Goal: Use online tool/utility: Use online tool/utility

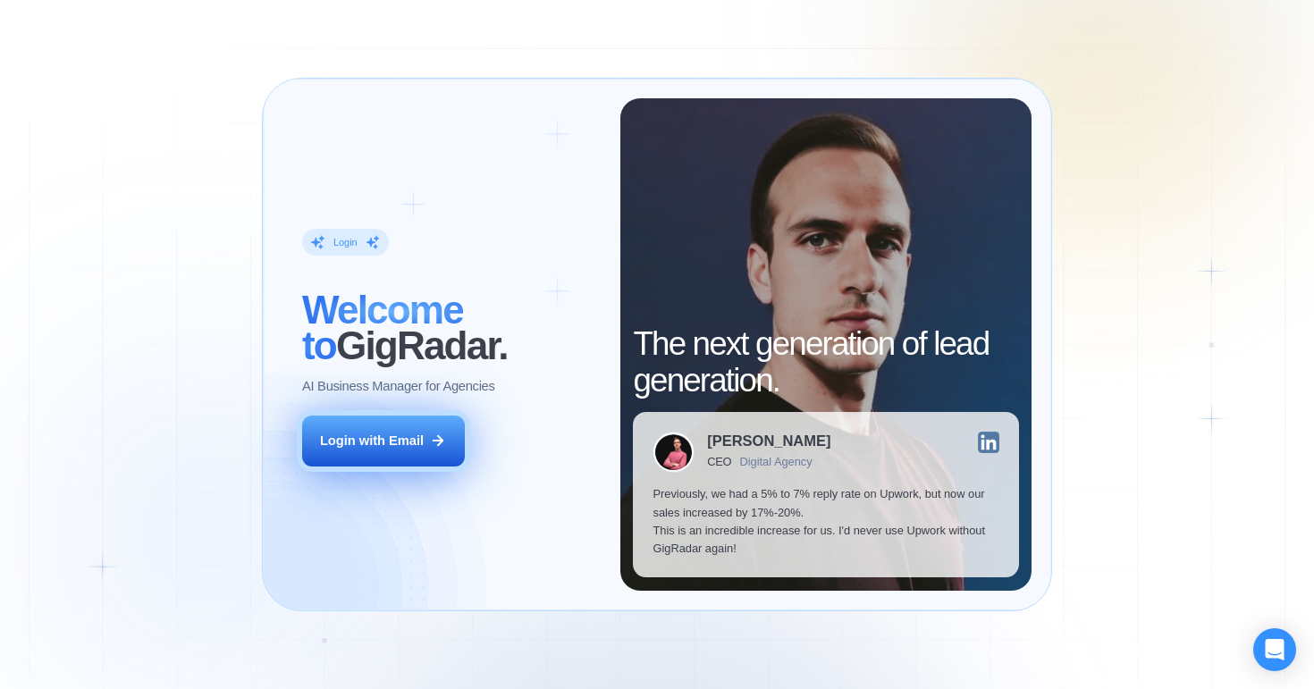
click at [359, 426] on button "Login with Email" at bounding box center [383, 441] width 163 height 51
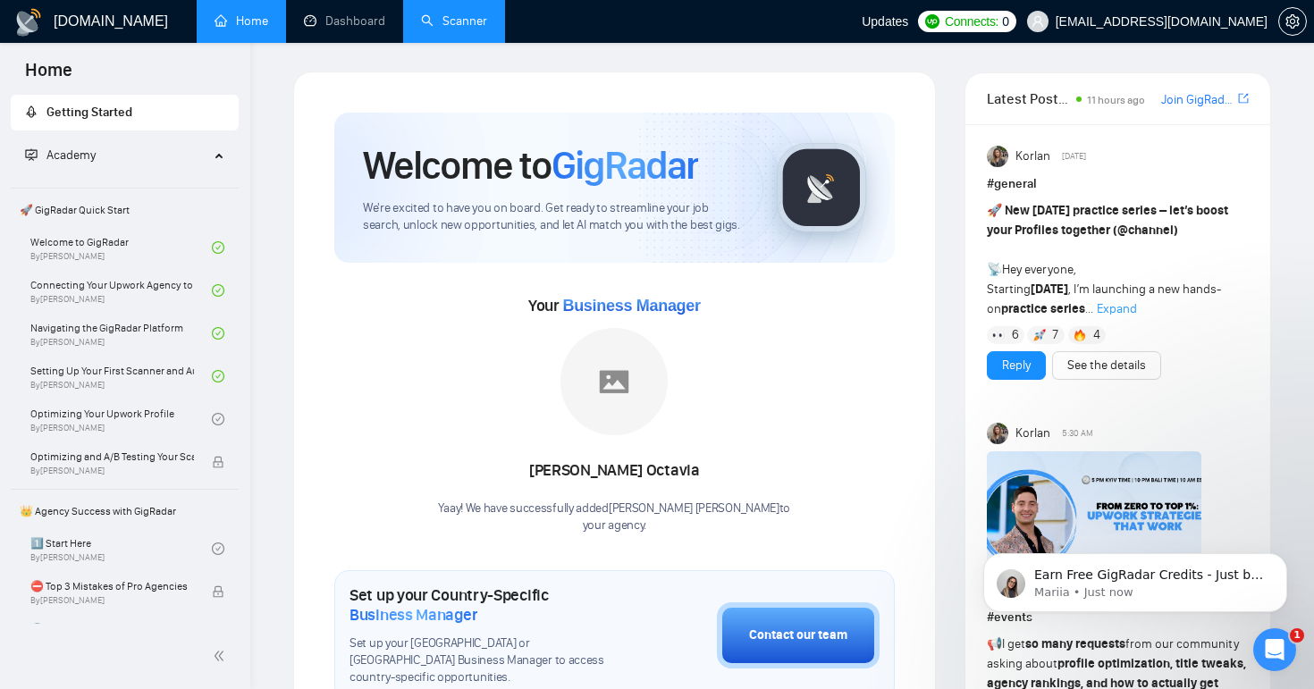
click at [452, 29] on link "Scanner" at bounding box center [454, 20] width 66 height 15
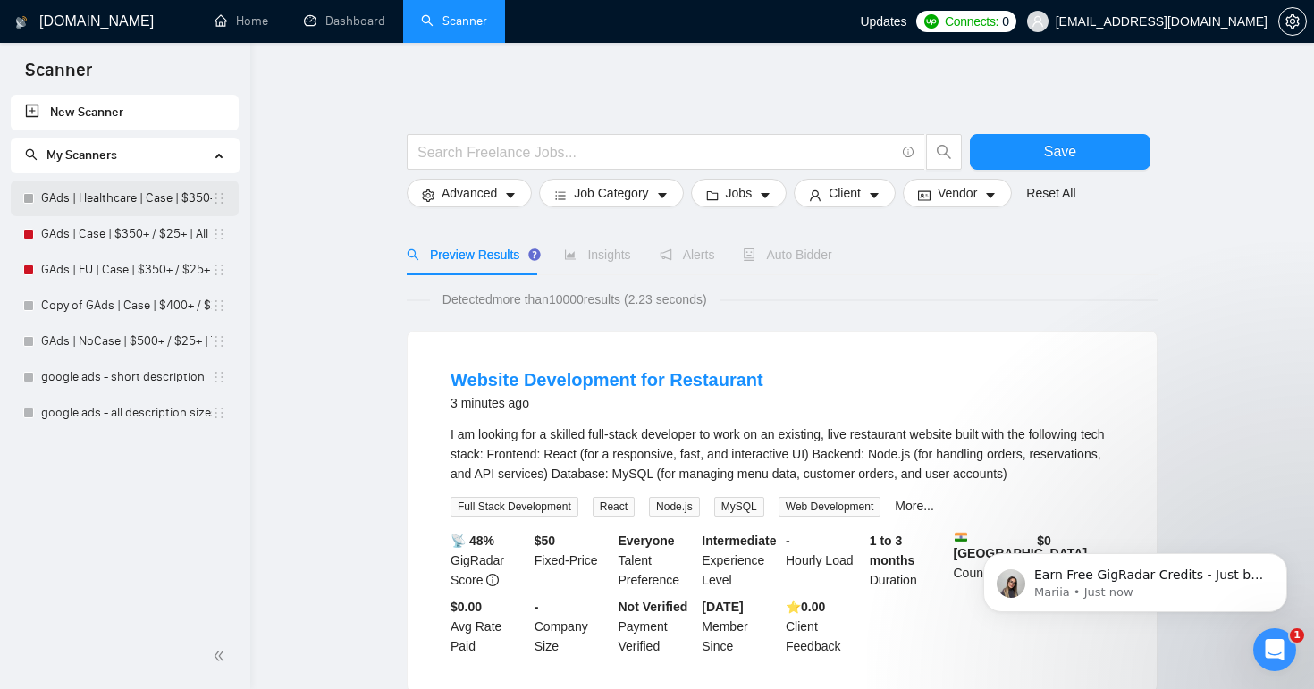
click at [125, 198] on link "GAds | Healthcare | Case | $350+ / $25+ | All Days" at bounding box center [126, 199] width 171 height 36
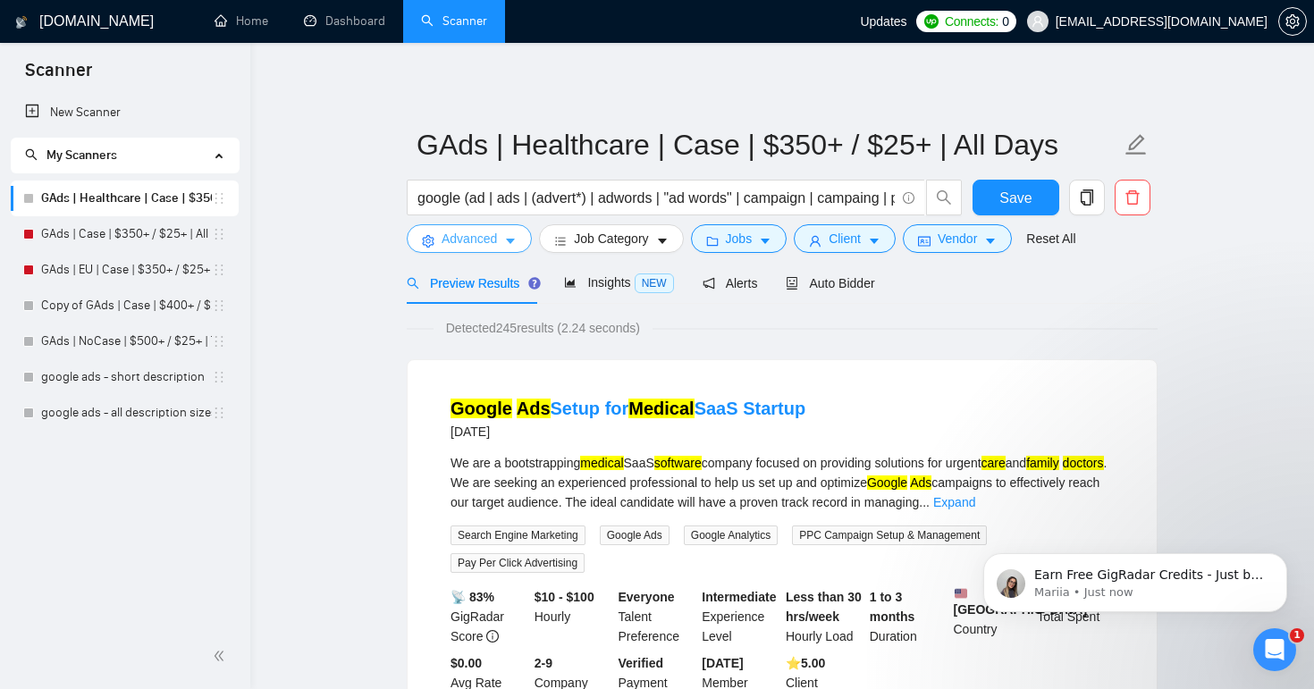
click at [485, 237] on span "Advanced" at bounding box center [469, 239] width 55 height 20
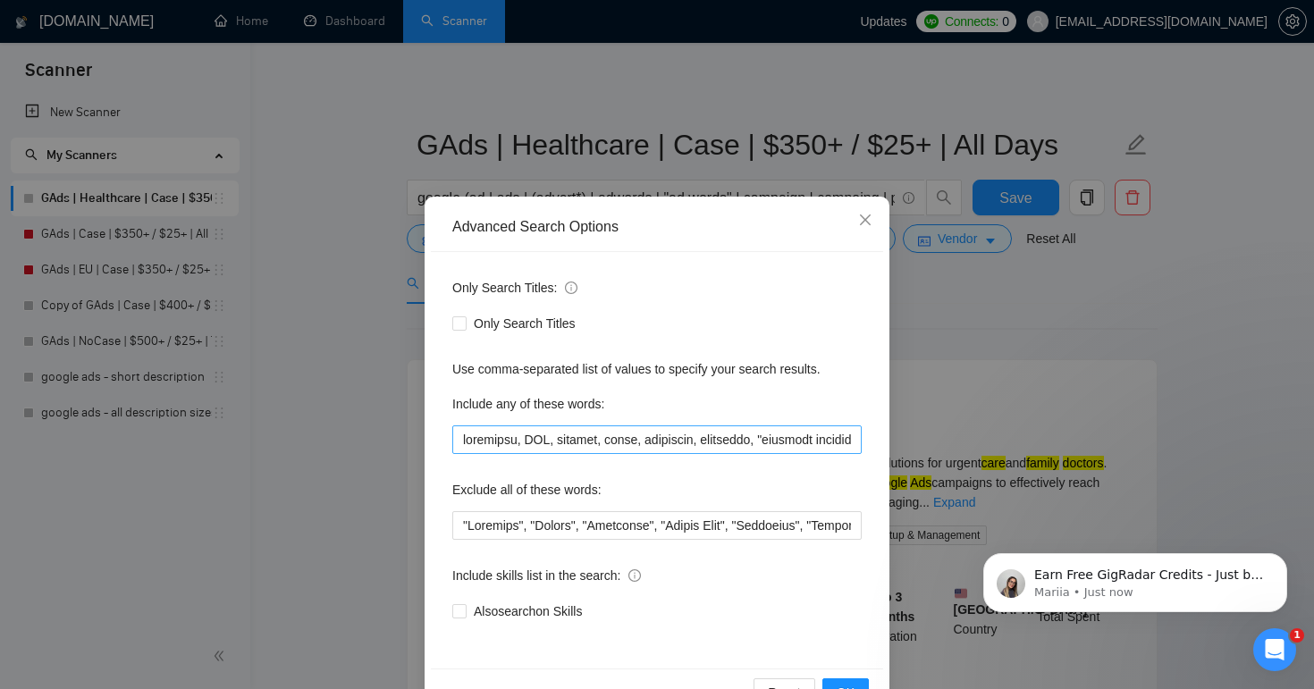
scroll to position [55, 0]
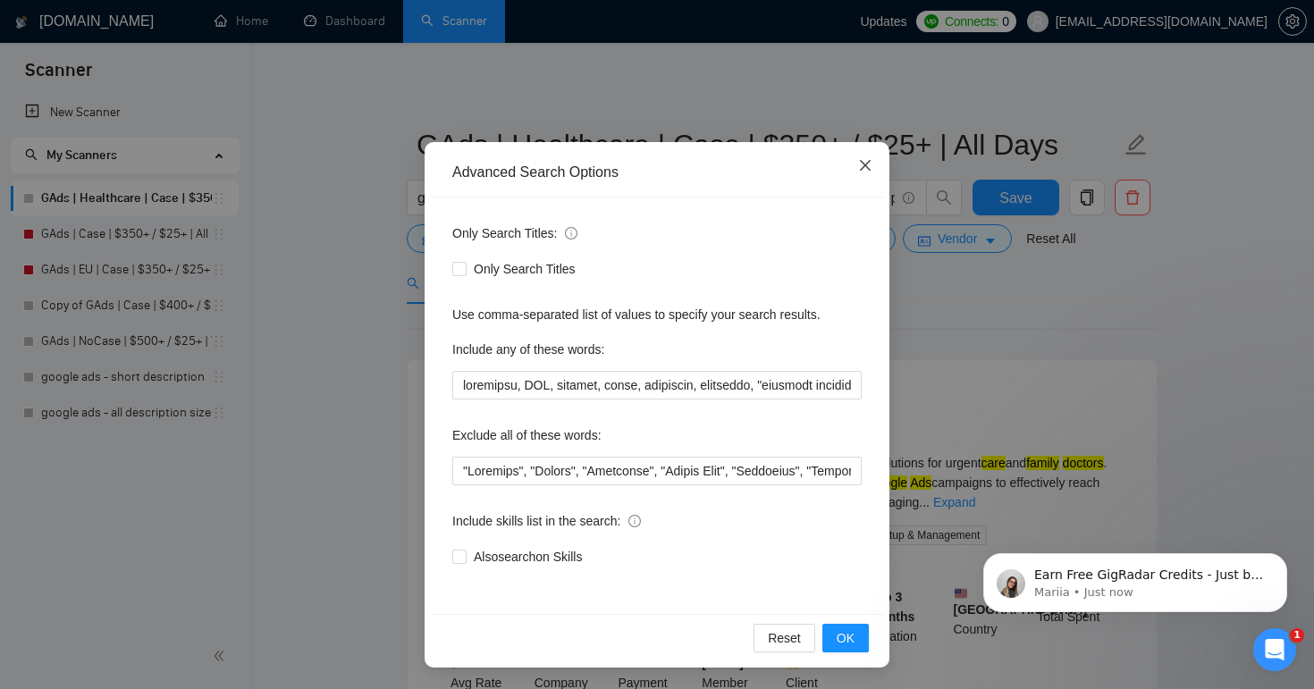
click at [865, 169] on icon "close" at bounding box center [865, 165] width 14 height 14
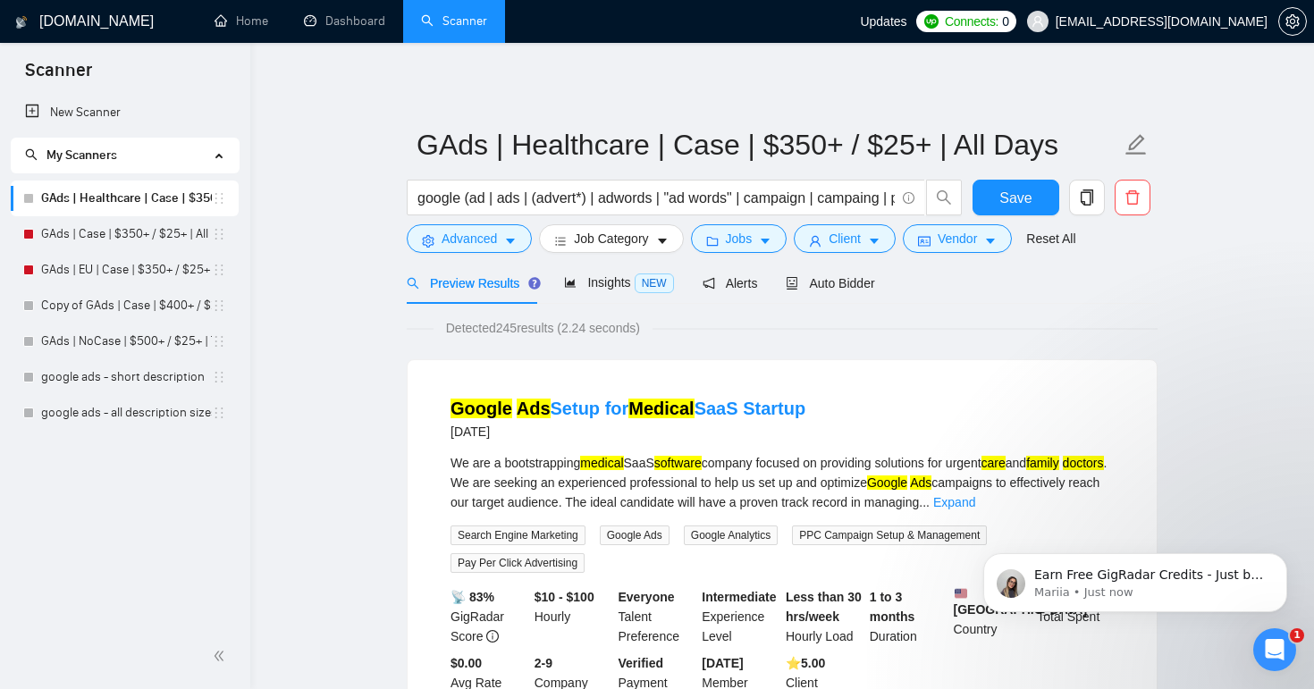
scroll to position [0, 0]
